Goal: Transaction & Acquisition: Purchase product/service

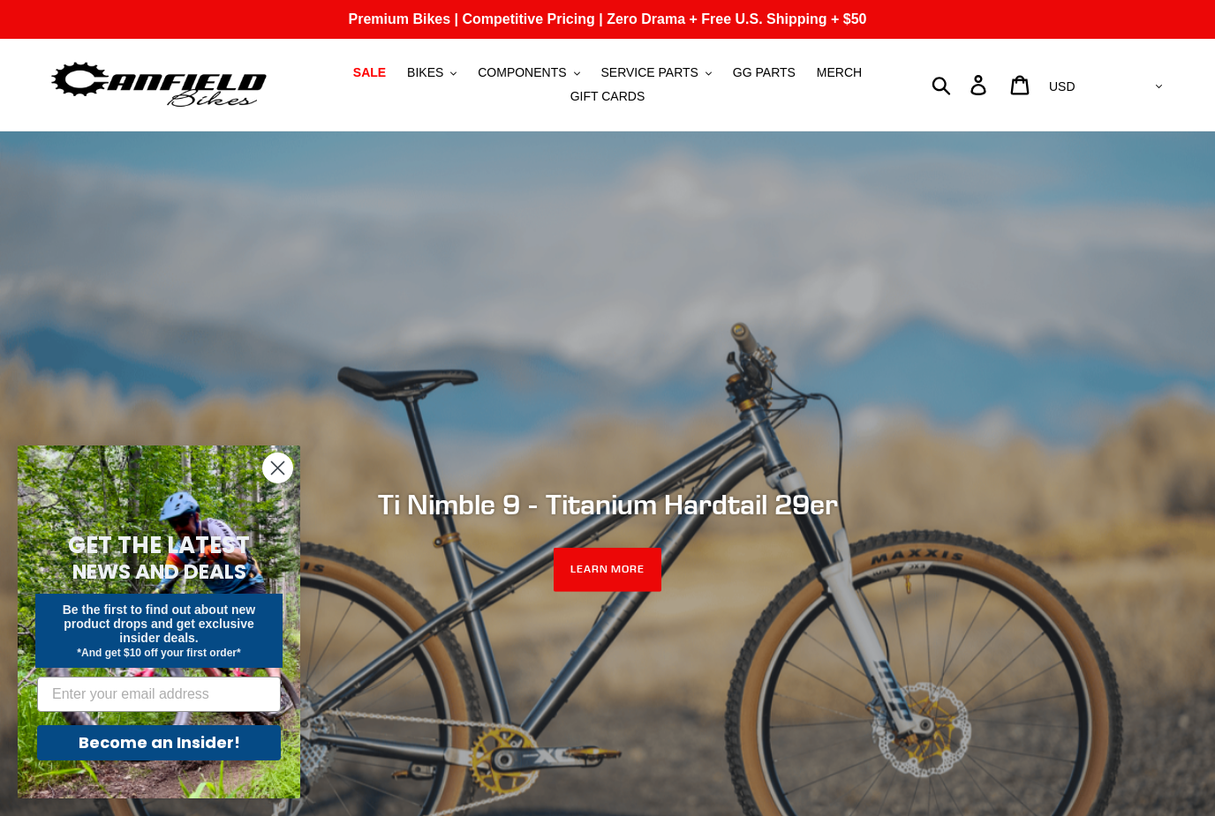
click at [554, 68] on span "COMPONENTS" at bounding box center [522, 72] width 88 height 15
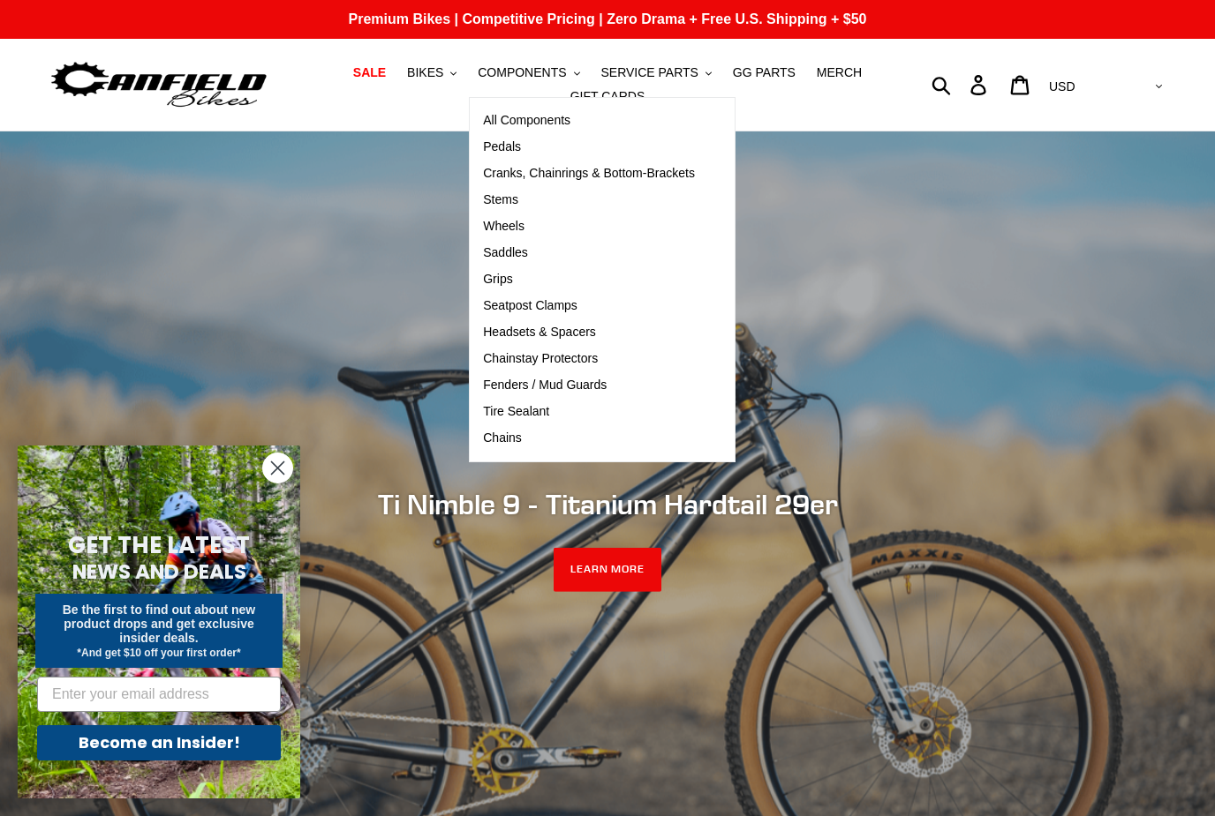
click at [516, 150] on span "Pedals" at bounding box center [502, 146] width 38 height 15
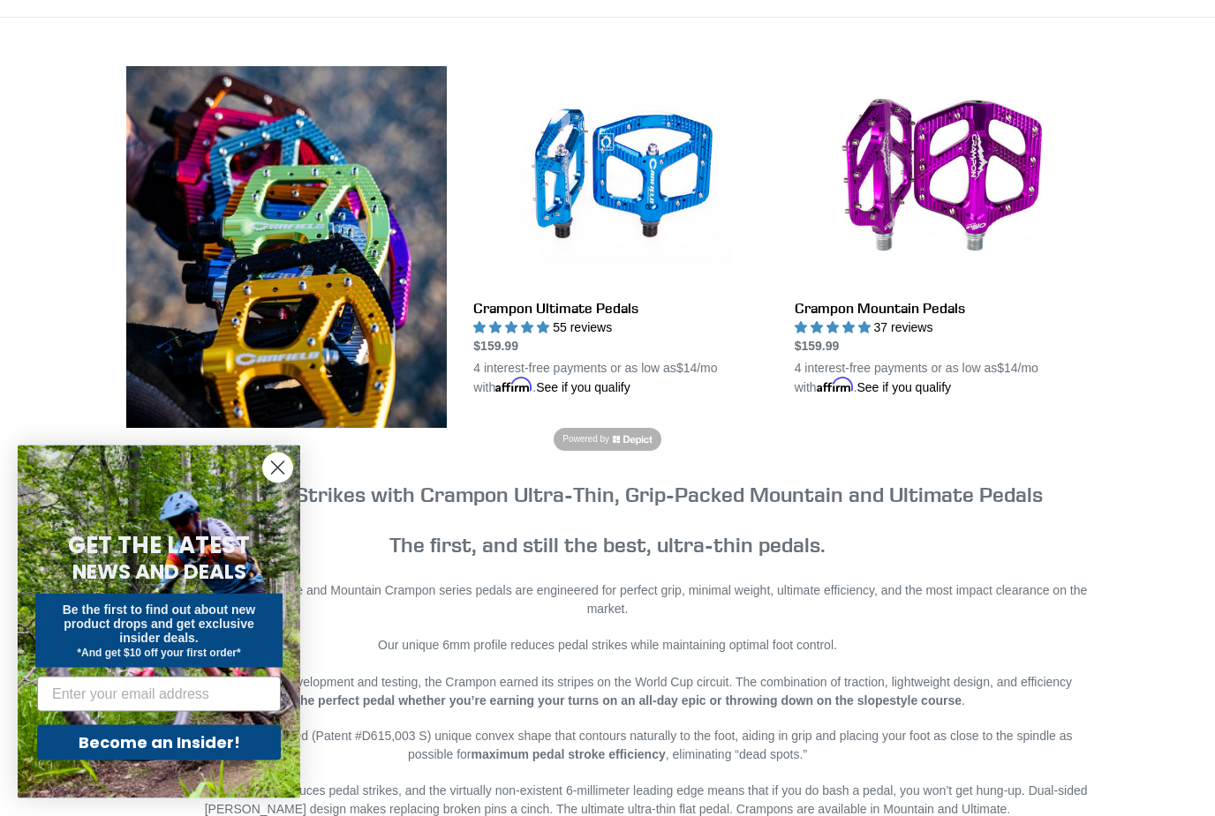
scroll to position [460, 0]
click at [681, 147] on link "Crampon Ultimate Pedals" at bounding box center [620, 231] width 294 height 331
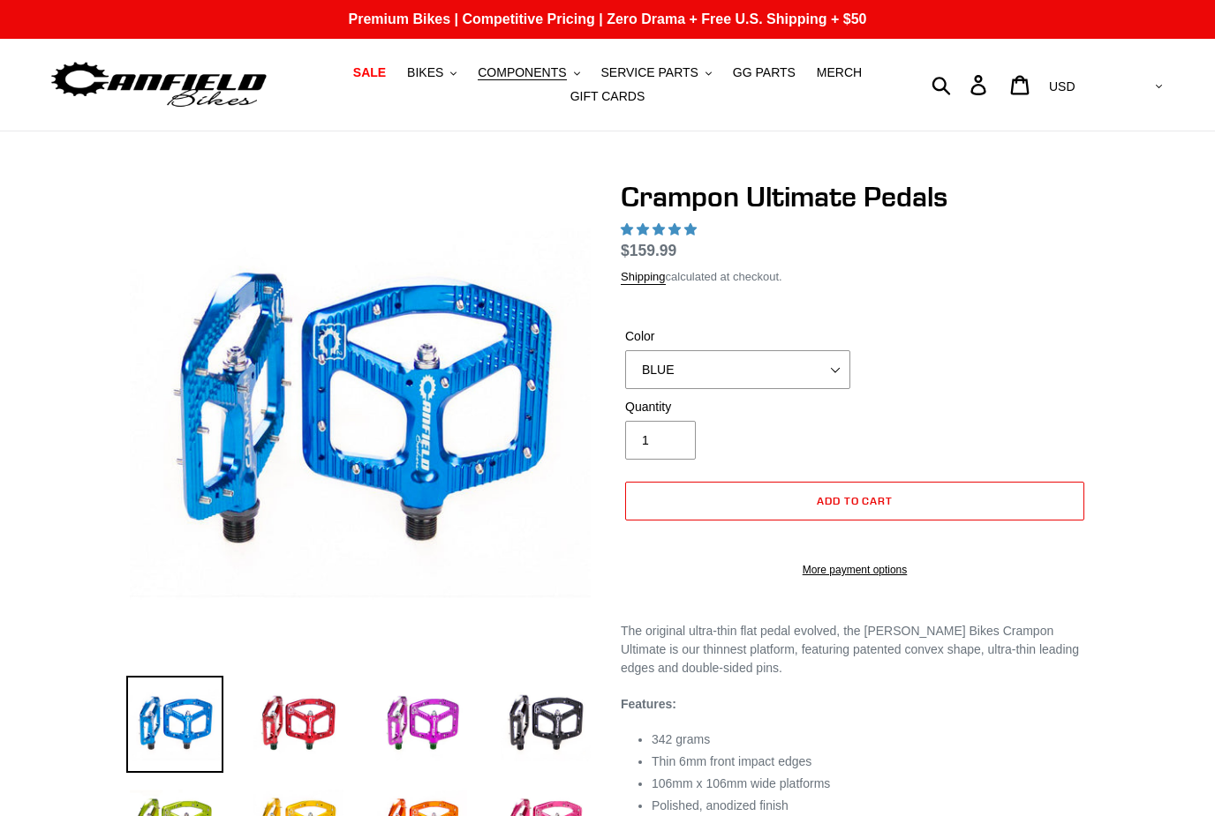
select select "highest-rating"
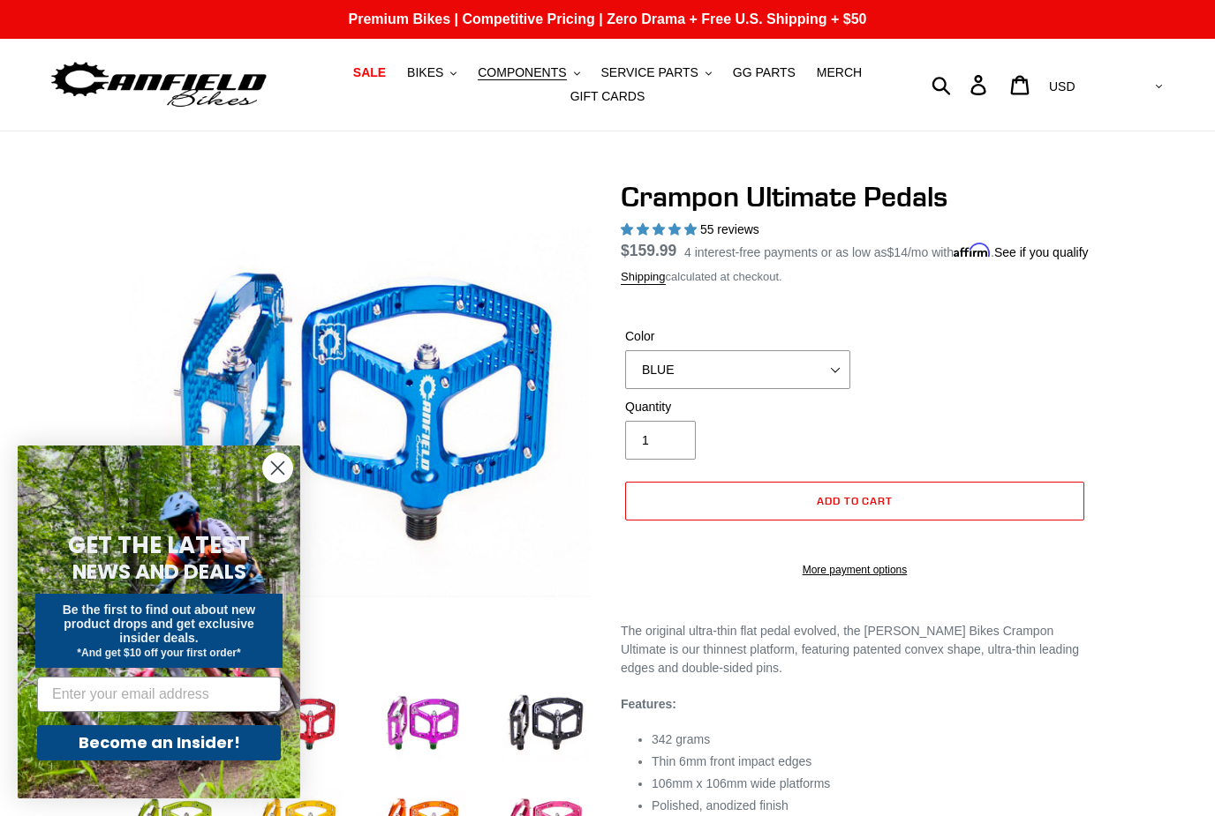
click at [696, 68] on button "SERVICE PARTS .cls-1{fill:#231f20}" at bounding box center [655, 73] width 128 height 24
